Goal: Information Seeking & Learning: Learn about a topic

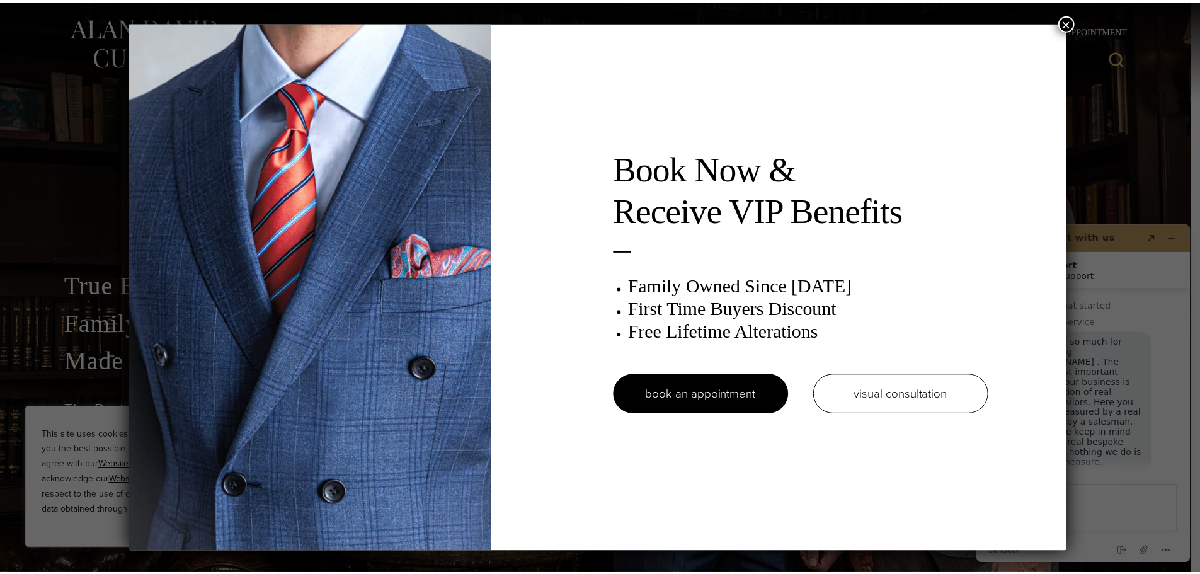
scroll to position [16, 0]
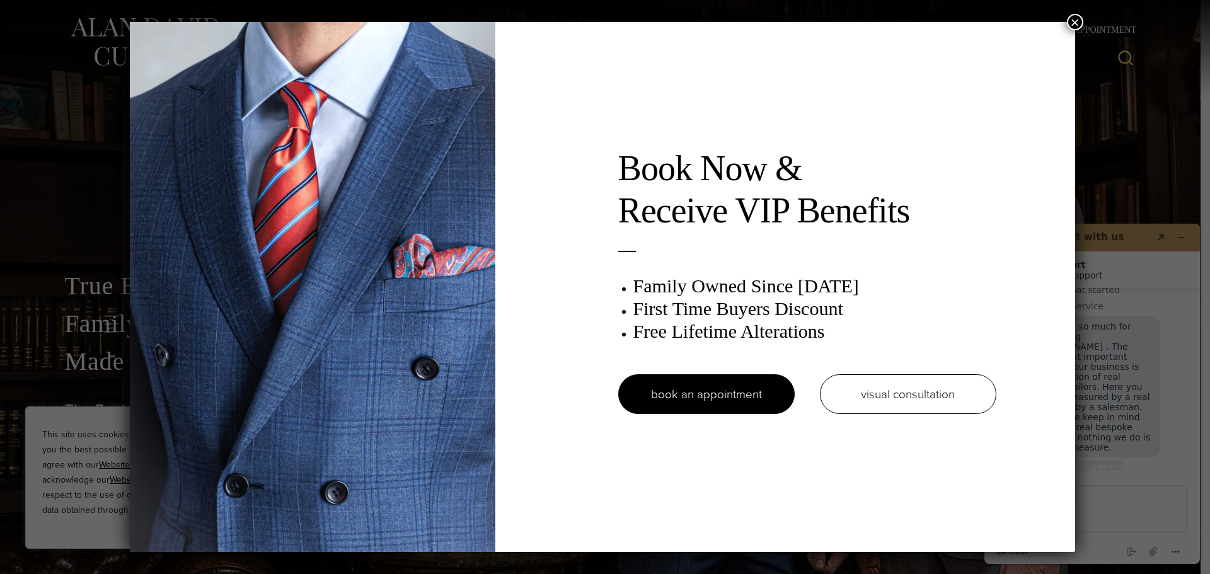
click at [1076, 21] on button "×" at bounding box center [1075, 22] width 16 height 16
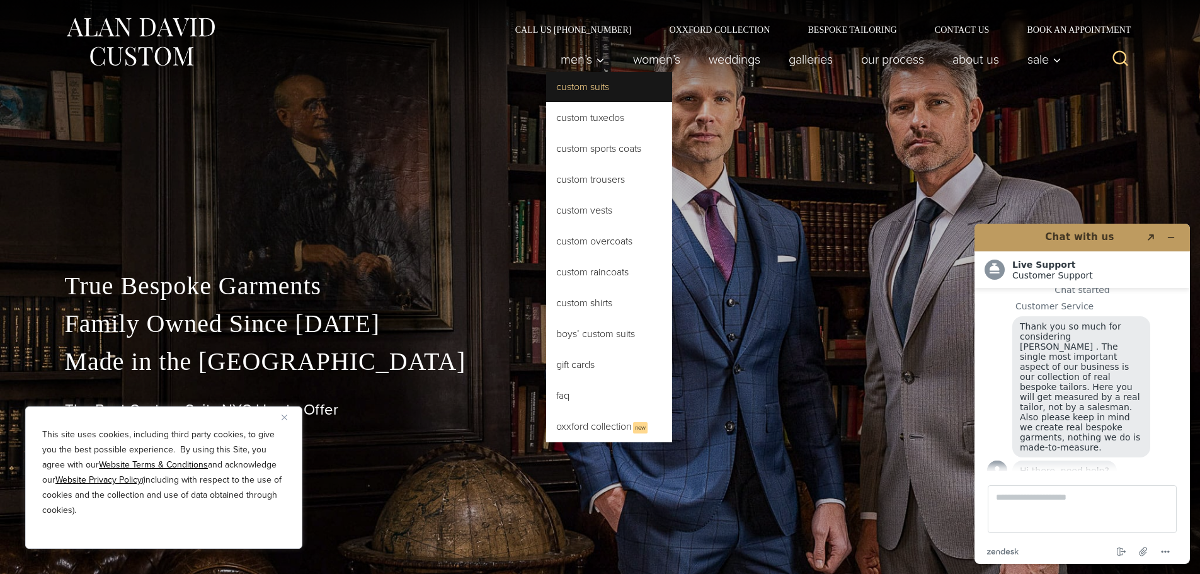
click at [588, 91] on link "Custom Suits" at bounding box center [609, 87] width 126 height 30
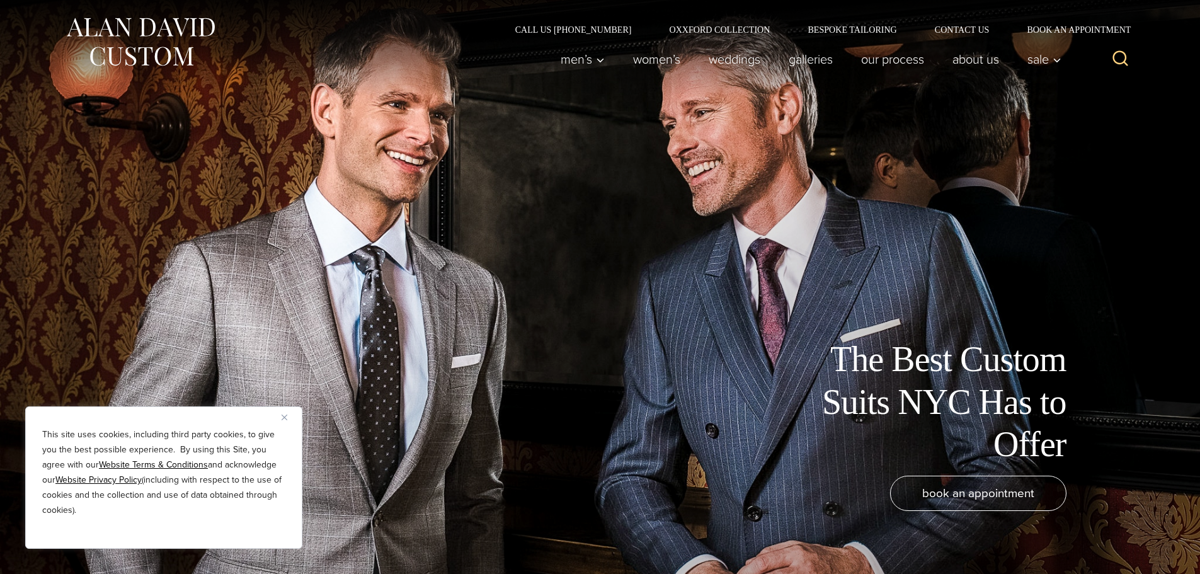
scroll to position [16, 0]
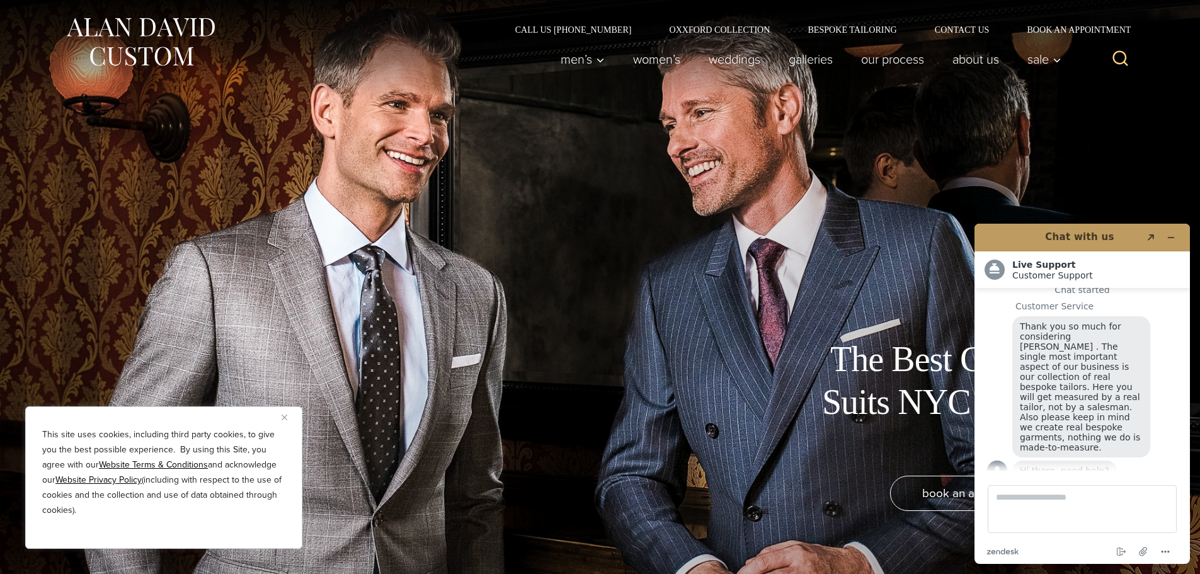
click at [285, 417] on img "Close" at bounding box center [285, 418] width 6 height 6
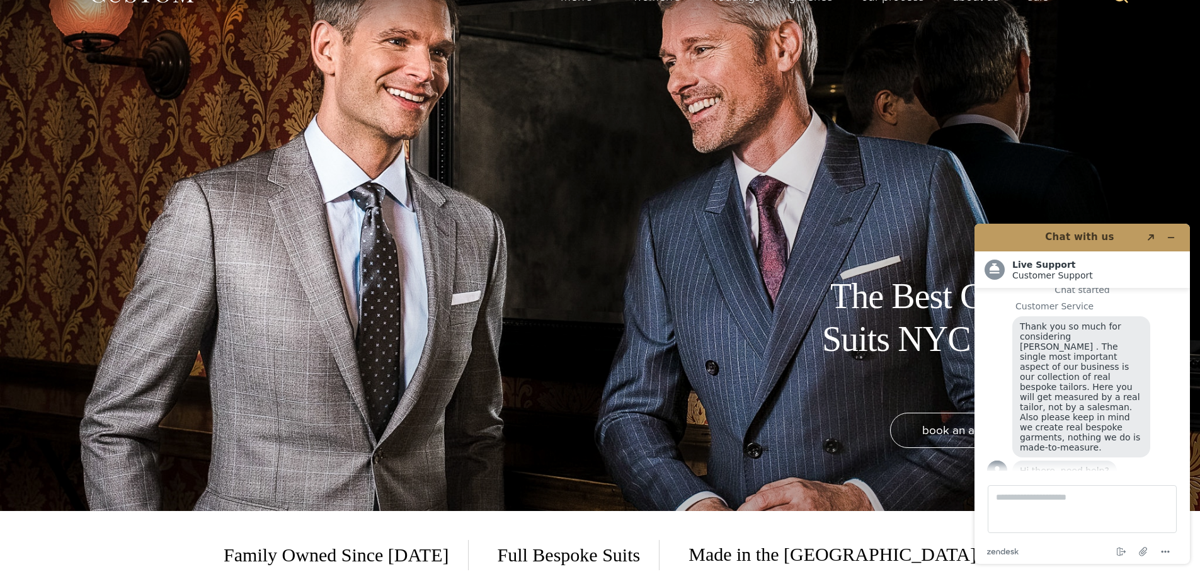
scroll to position [0, 0]
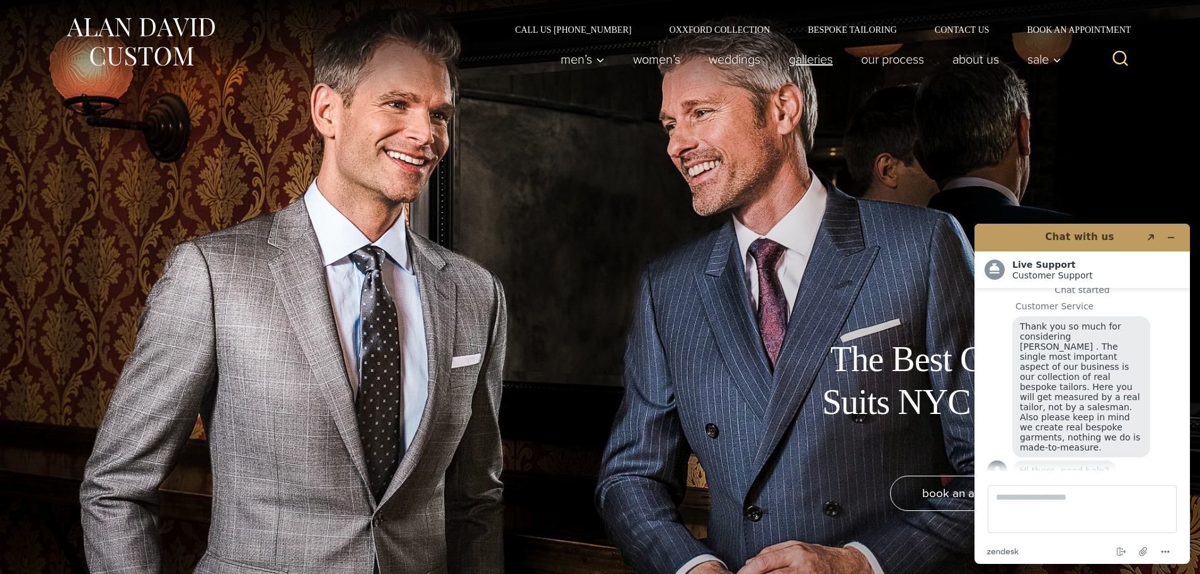
click at [811, 57] on link "Galleries" at bounding box center [810, 59] width 72 height 25
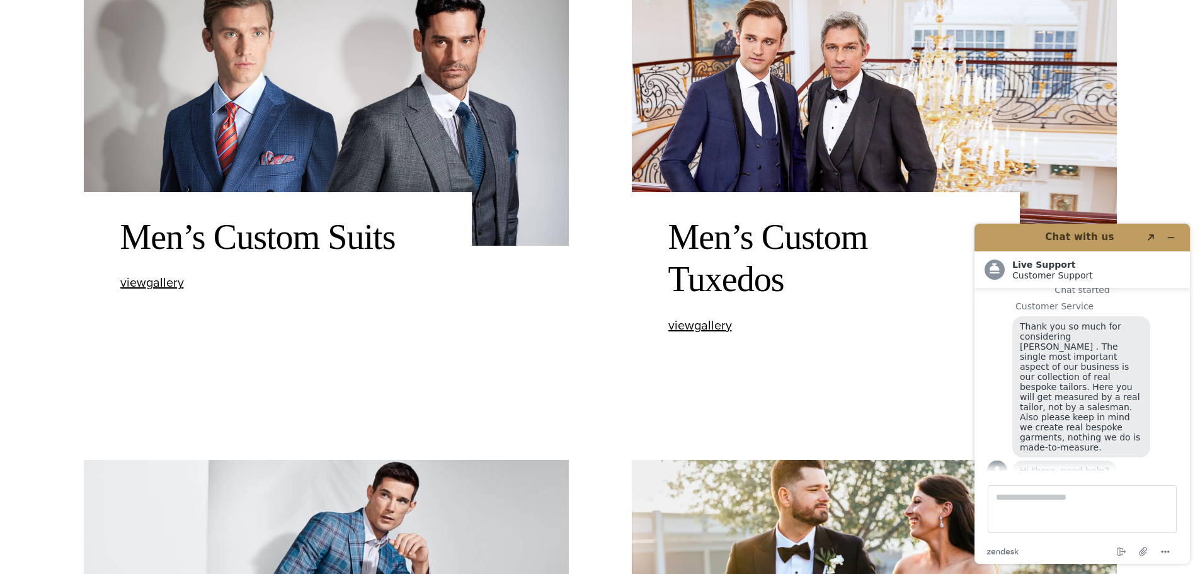
scroll to position [567, 0]
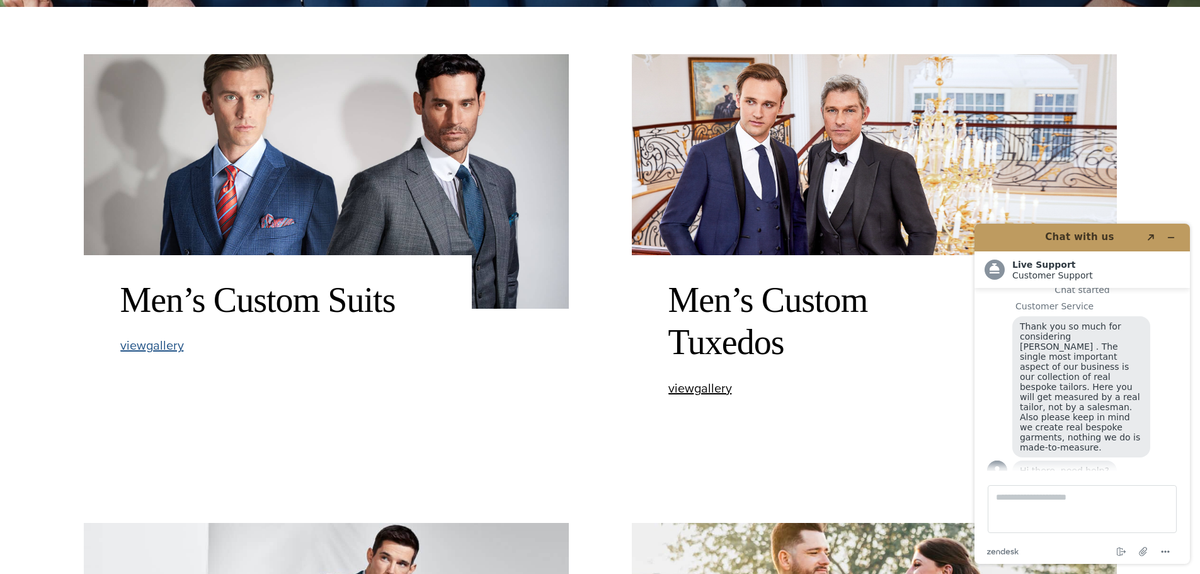
click at [166, 341] on span "view Men’s Custom Suits gallery" at bounding box center [152, 345] width 64 height 19
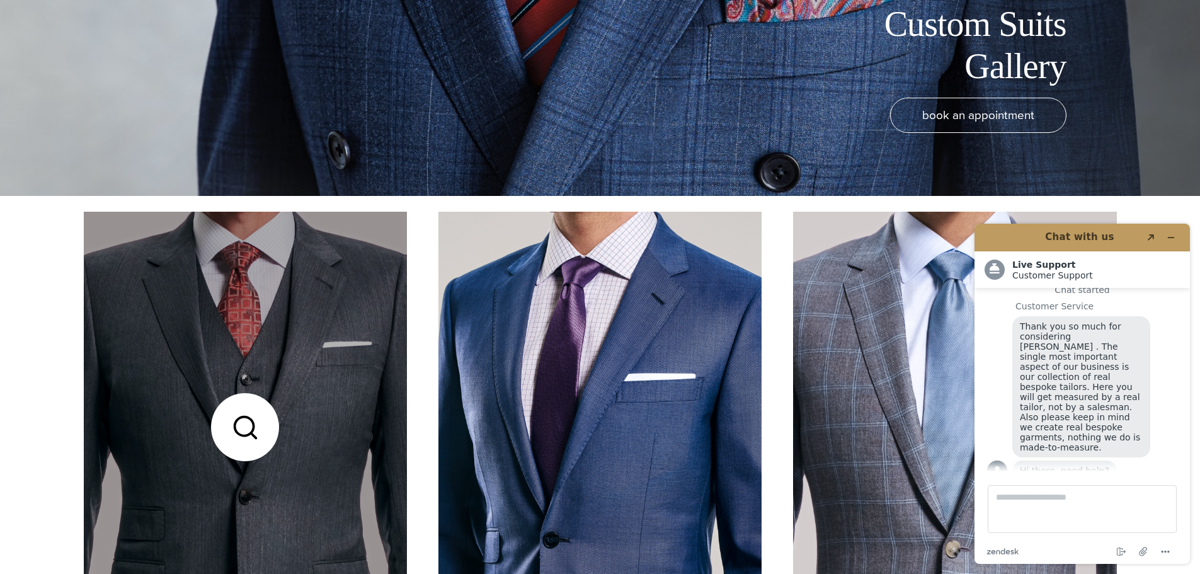
scroll to position [504, 0]
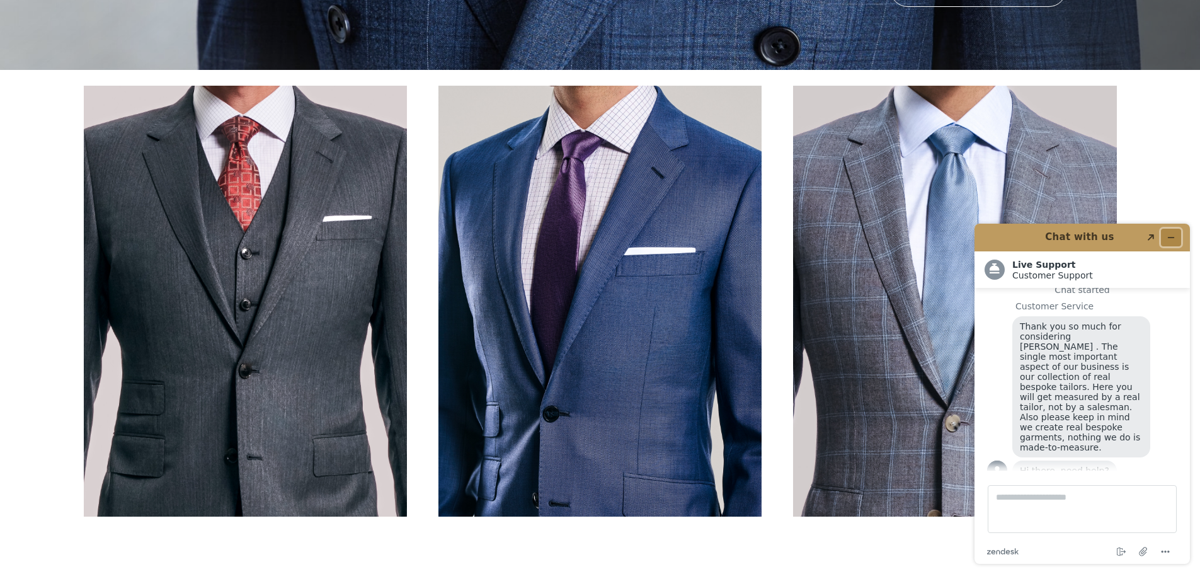
click at [1168, 235] on icon "Minimize widget" at bounding box center [1171, 237] width 9 height 9
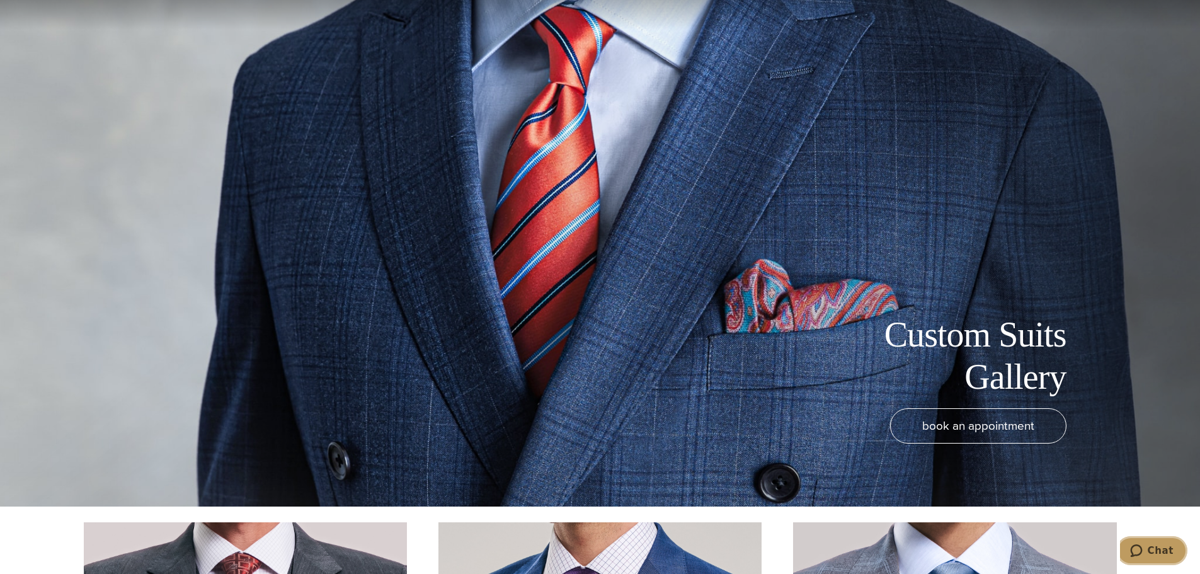
scroll to position [0, 0]
